Goal: Task Accomplishment & Management: Use online tool/utility

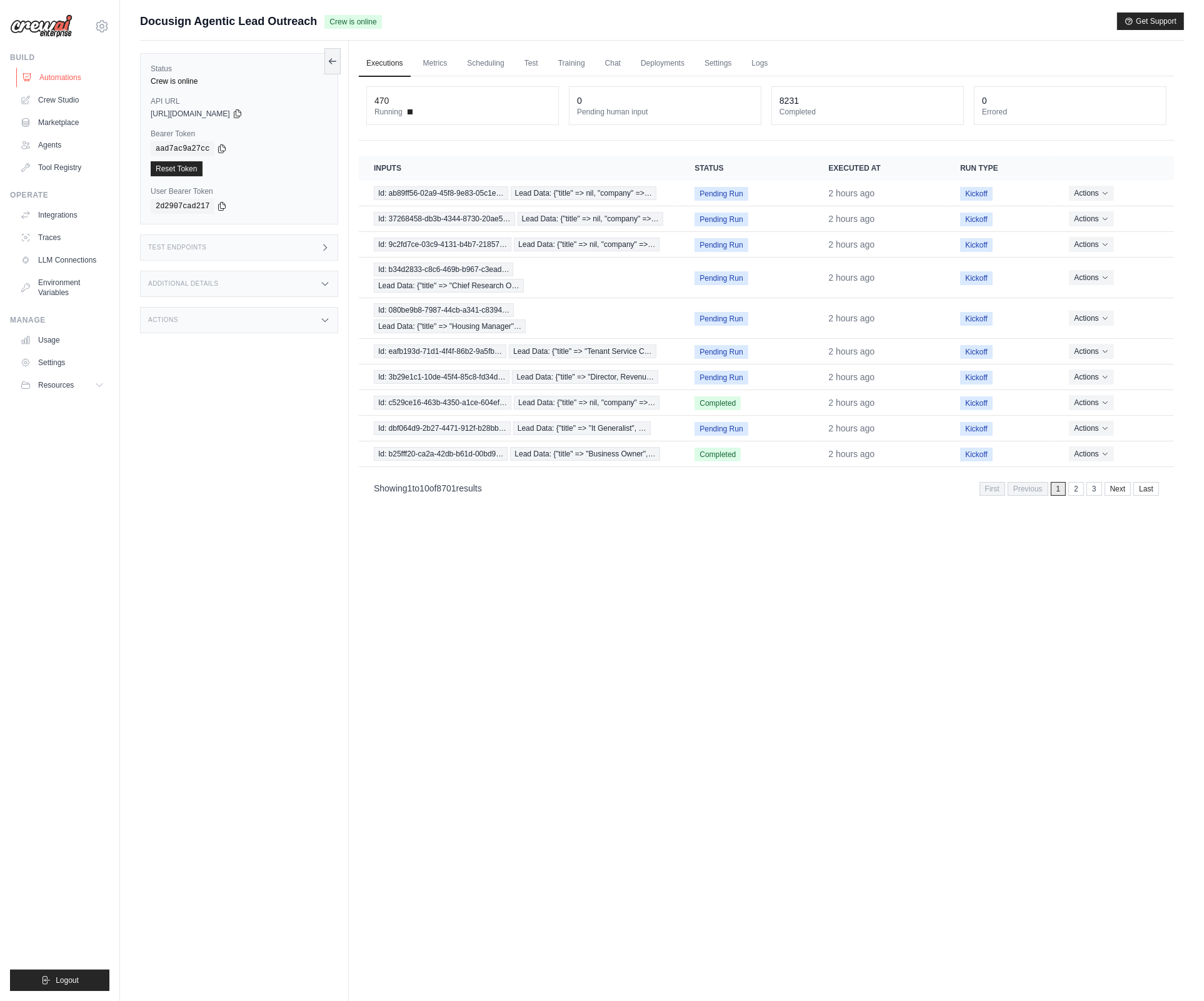
click at [43, 82] on link "Automations" at bounding box center [64, 77] width 94 height 20
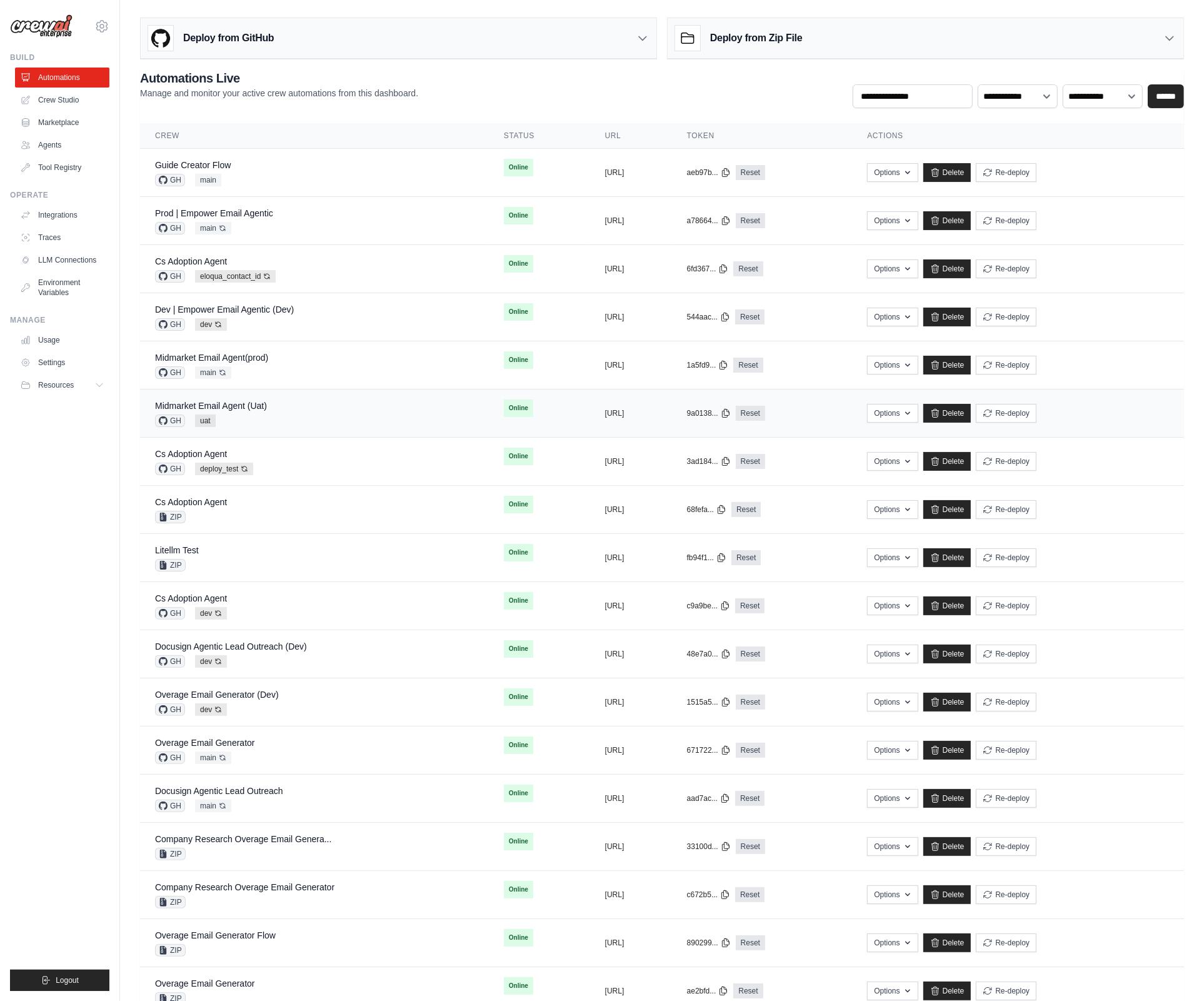
click at [335, 411] on div "Midmarket Email Agent (Uat) GH uat" at bounding box center [315, 413] width 319 height 28
click at [1037, 413] on button "Re-deploy" at bounding box center [1007, 412] width 61 height 18
